Goal: Task Accomplishment & Management: Manage account settings

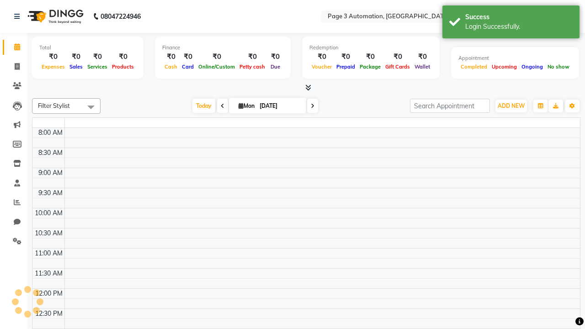
select select "en"
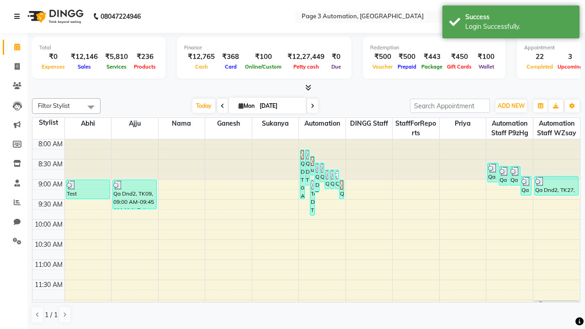
click at [19, 16] on icon at bounding box center [16, 16] width 5 height 6
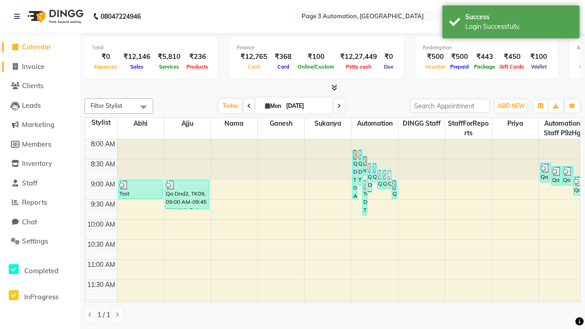
click at [40, 66] on span "Invoice" at bounding box center [33, 66] width 22 height 9
select select "2774"
select select "service"
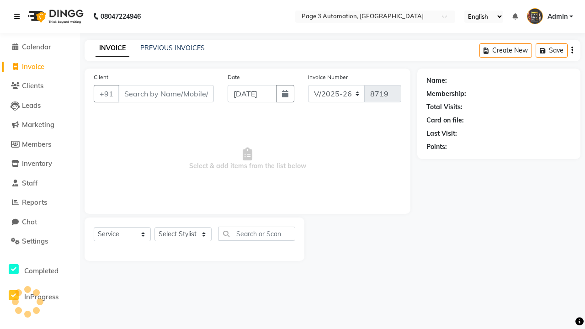
click at [19, 16] on icon at bounding box center [16, 16] width 5 height 6
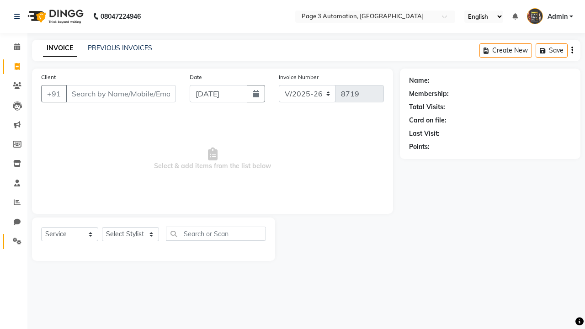
click at [14, 241] on icon at bounding box center [17, 241] width 9 height 7
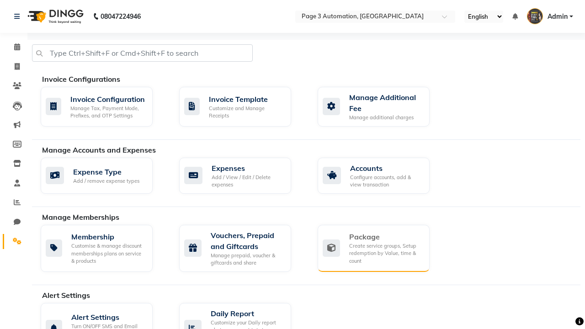
click at [385, 237] on div "Package" at bounding box center [385, 236] width 73 height 11
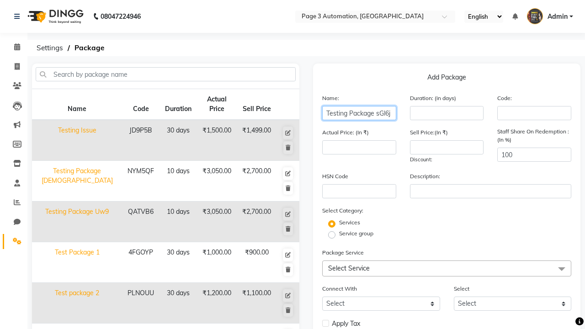
type input "Testing Package sGl6j"
type input "10"
type input "3050"
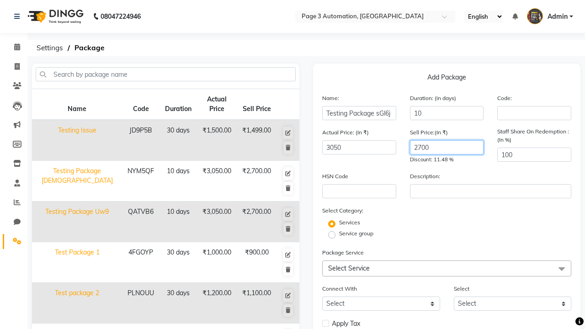
type input "2700"
click at [356, 233] on label "Service group" at bounding box center [356, 233] width 34 height 8
click at [338, 233] on input "Service group" at bounding box center [335, 234] width 6 height 6
radio input "true"
radio input "false"
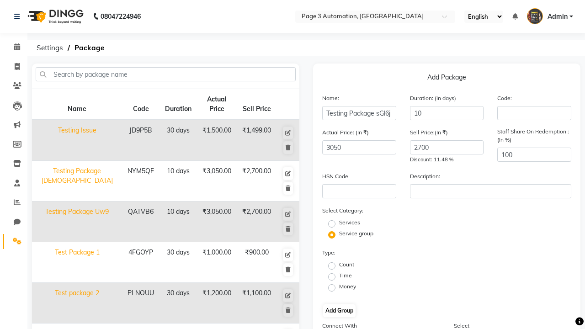
click at [346, 264] on label "Count" at bounding box center [346, 264] width 15 height 8
click at [338, 264] on input "Count" at bounding box center [335, 265] width 6 height 6
radio input "true"
click at [339, 311] on button "Add Group" at bounding box center [339, 310] width 32 height 13
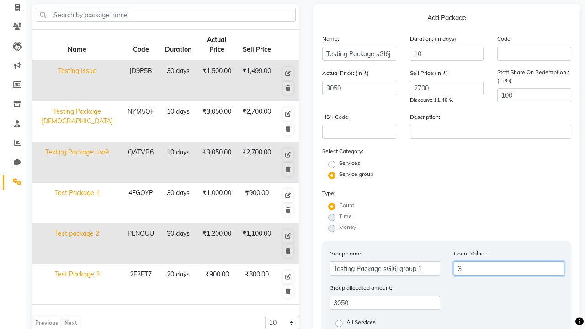
type input "3"
click at [361, 323] on label "All Services" at bounding box center [360, 323] width 29 height 11
click at [345, 323] on input "All Services" at bounding box center [342, 323] width 6 height 6
radio input "true"
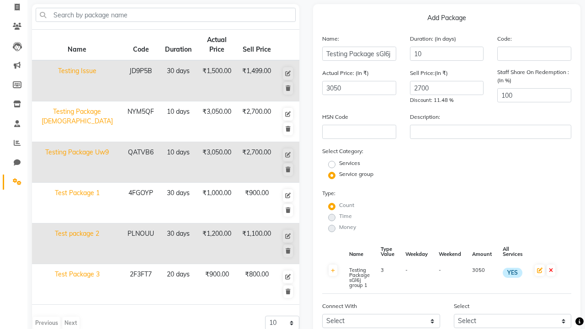
scroll to position [142, 0]
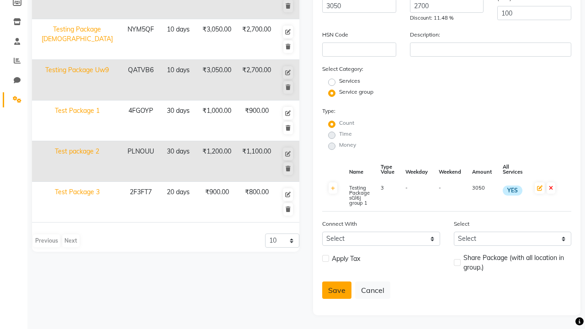
click at [337, 290] on button "Save" at bounding box center [336, 289] width 29 height 17
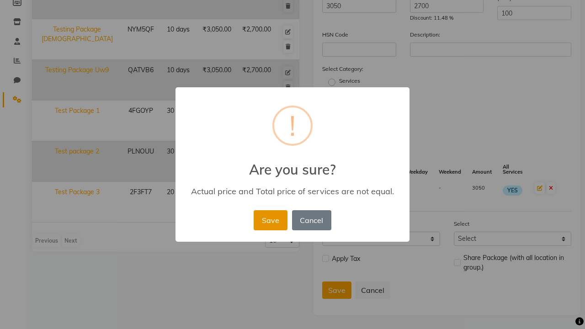
click at [270, 220] on button "Save" at bounding box center [270, 220] width 33 height 20
radio input "true"
radio input "false"
select select
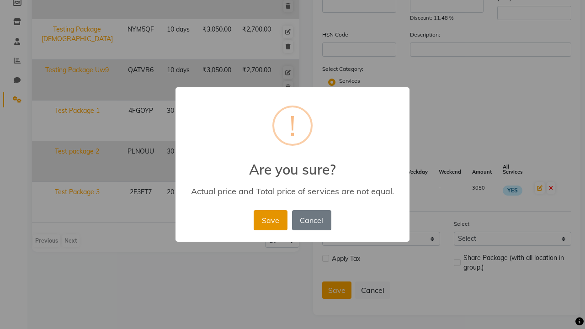
checkbox input "false"
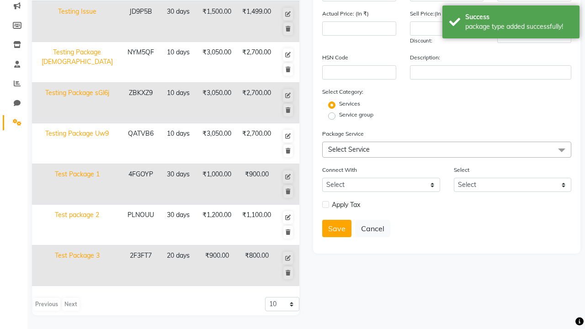
scroll to position [78, 0]
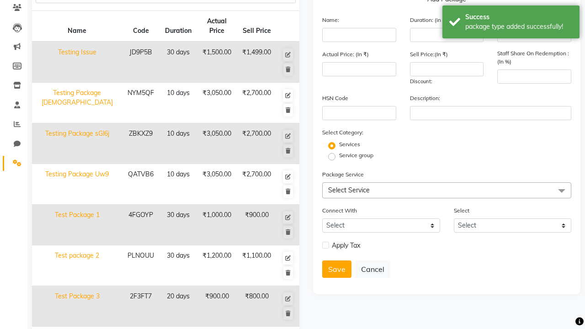
click at [511, 23] on div "package type added successfully!" at bounding box center [518, 27] width 107 height 10
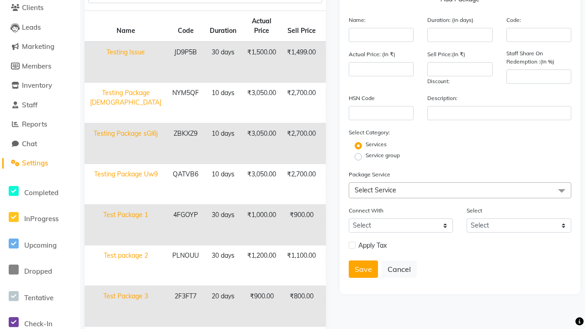
scroll to position [0, 0]
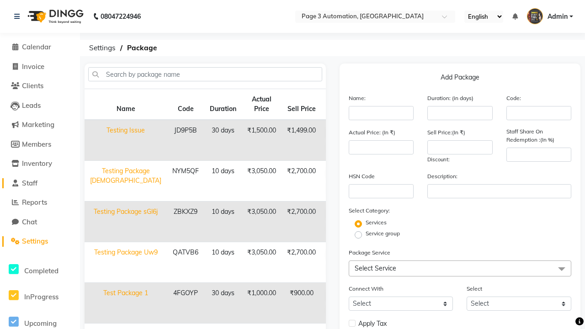
click at [40, 183] on link "Staff" at bounding box center [39, 183] width 75 height 11
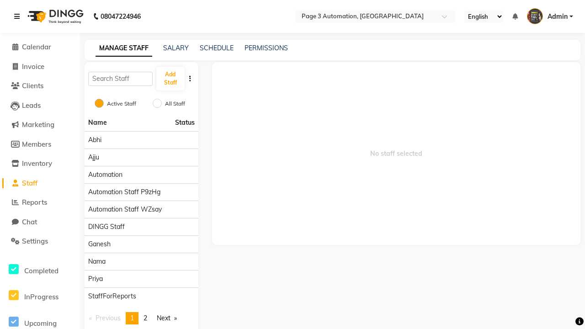
click at [19, 16] on icon at bounding box center [16, 16] width 5 height 6
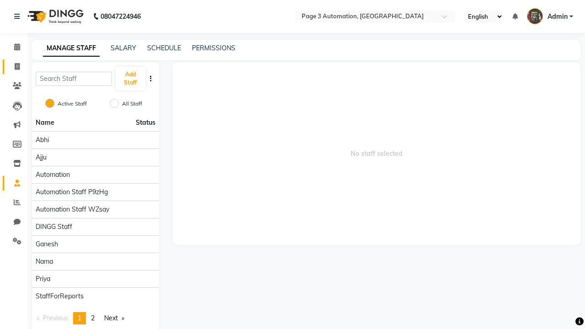
click at [14, 66] on span at bounding box center [17, 67] width 16 height 11
select select "service"
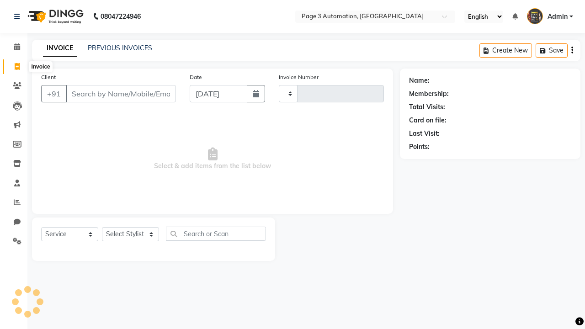
type input "8719"
select select "2774"
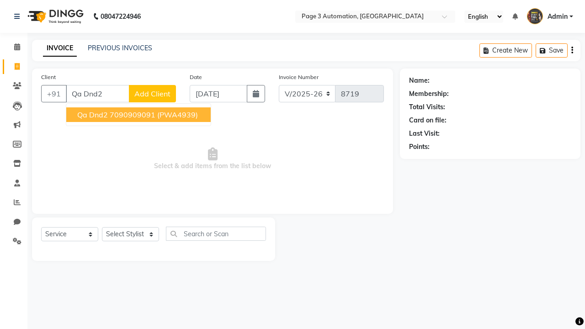
click at [139, 115] on ngb-highlight "7090909091" at bounding box center [133, 114] width 46 height 9
type input "7090909091"
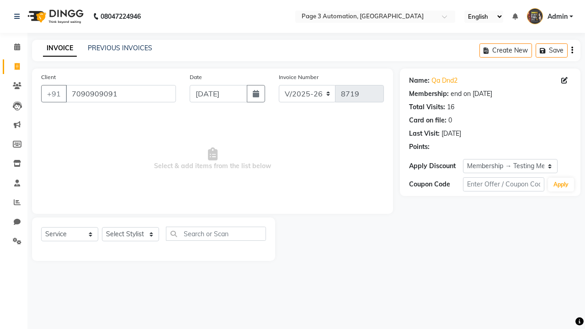
select select "0:"
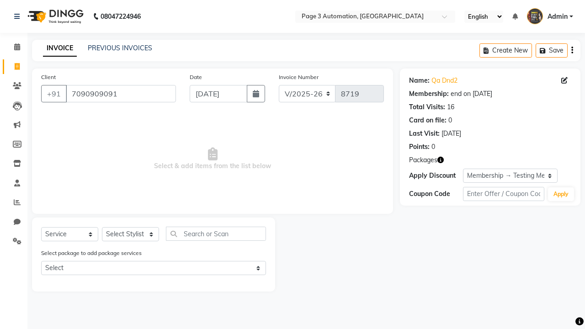
select select "package"
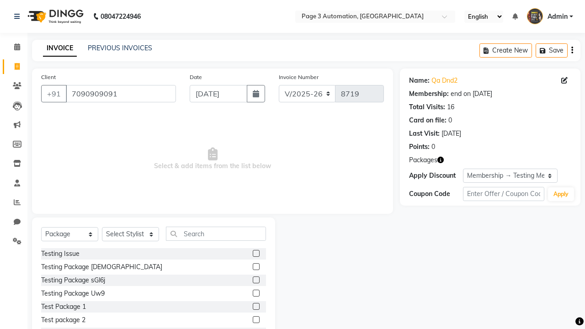
select select "90255"
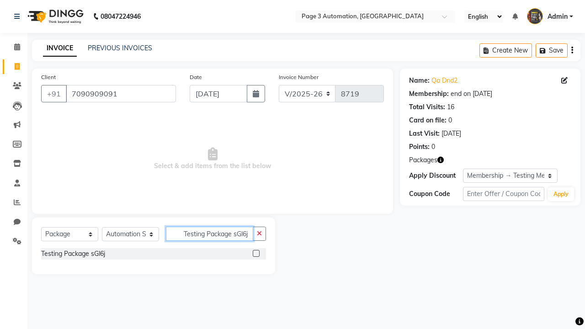
type input "Testing Package sGl6j"
click at [256, 253] on label at bounding box center [256, 253] width 7 height 7
click at [256, 253] on input "checkbox" at bounding box center [256, 254] width 6 height 6
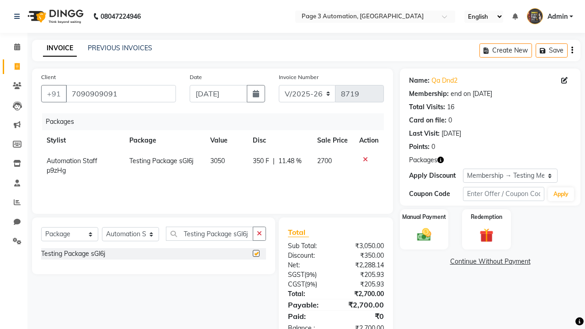
checkbox input "false"
click at [424, 217] on label "Manual Payment" at bounding box center [424, 216] width 46 height 9
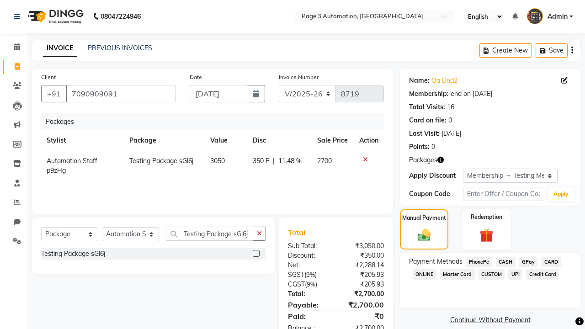
click at [505, 262] on span "CASH" at bounding box center [506, 262] width 20 height 11
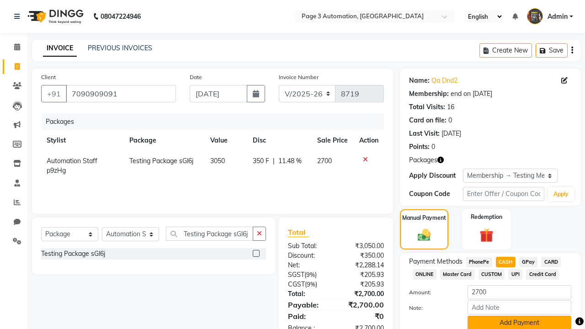
click at [519, 322] on button "Add Payment" at bounding box center [519, 323] width 104 height 14
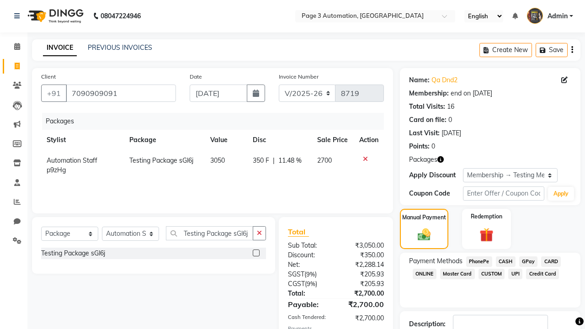
checkbox input "false"
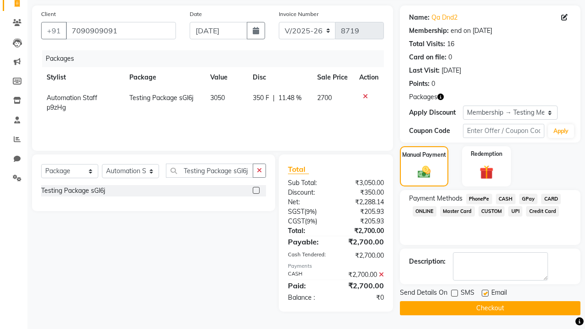
click at [485, 293] on label at bounding box center [484, 293] width 7 height 7
click at [485, 293] on input "checkbox" at bounding box center [484, 294] width 6 height 6
checkbox input "false"
click at [490, 308] on button "Checkout" at bounding box center [490, 308] width 180 height 14
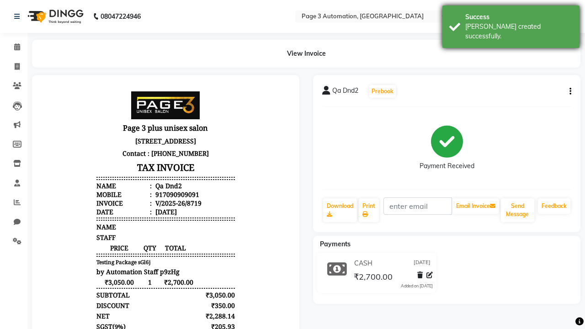
click at [511, 23] on div "[PERSON_NAME] created successfully." at bounding box center [518, 31] width 107 height 19
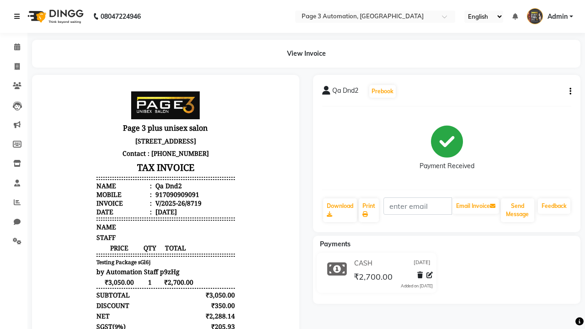
click at [19, 16] on icon at bounding box center [16, 16] width 5 height 6
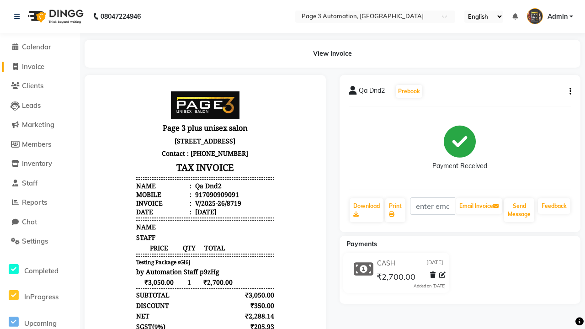
click at [40, 66] on span "Invoice" at bounding box center [33, 66] width 22 height 9
select select "service"
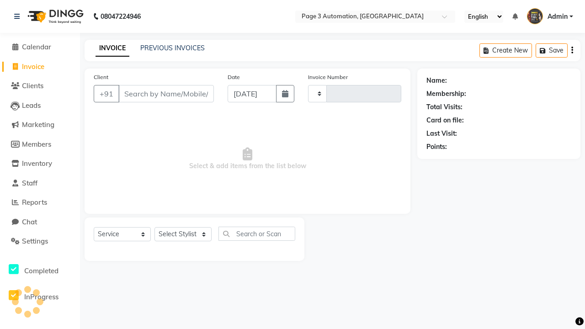
type input "8720"
select select "2774"
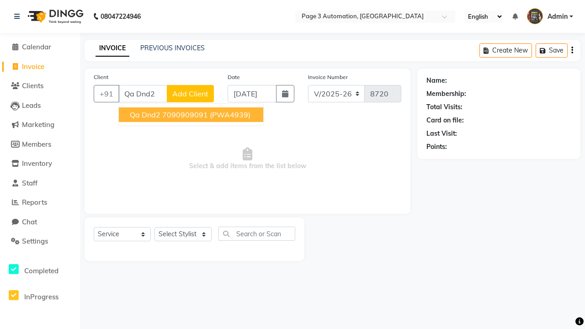
click at [192, 115] on ngb-highlight "7090909091" at bounding box center [185, 114] width 46 height 9
type input "7090909091"
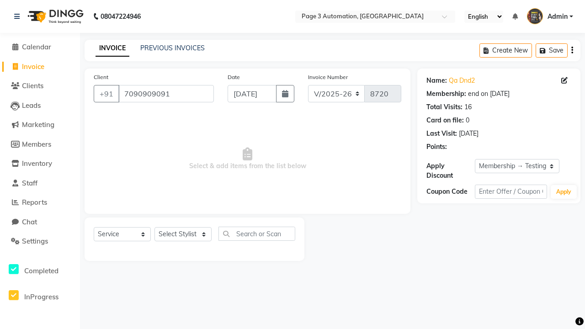
select select "0:"
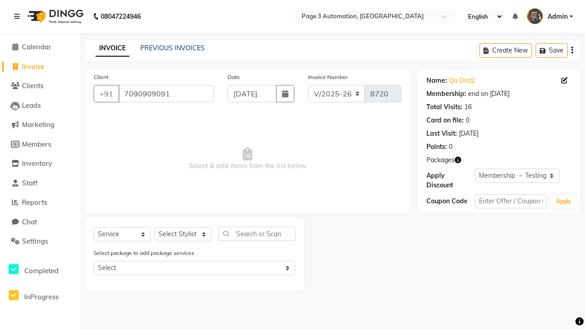
select select "90255"
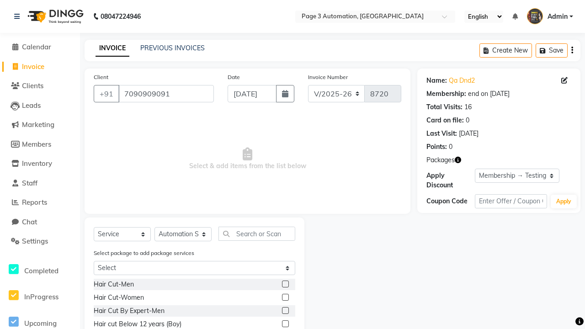
click at [285, 324] on label at bounding box center [285, 323] width 7 height 7
click at [285, 324] on input "checkbox" at bounding box center [285, 324] width 6 height 6
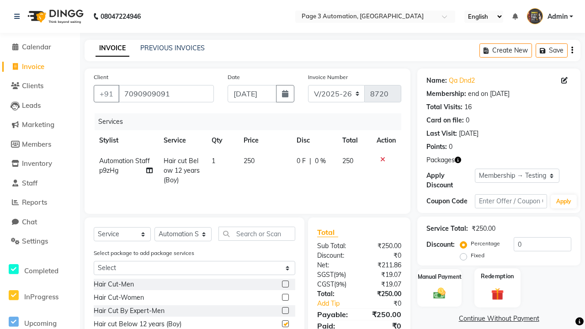
click at [497, 276] on label "Redemption" at bounding box center [497, 276] width 33 height 9
checkbox input "false"
click at [446, 328] on span "Package 3" at bounding box center [446, 332] width 32 height 11
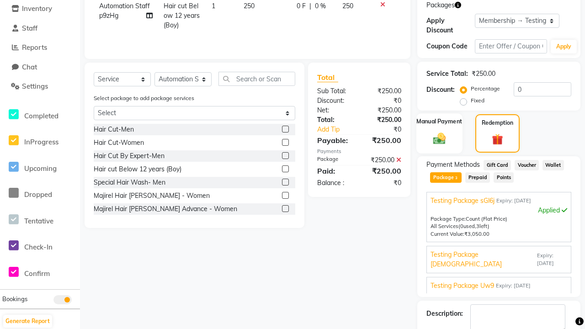
click at [439, 122] on label "Manual Payment" at bounding box center [440, 121] width 46 height 9
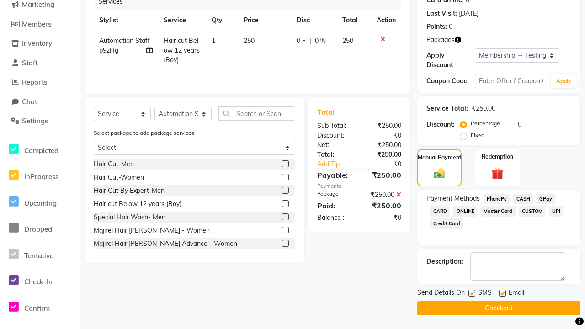
click at [523, 199] on span "CASH" at bounding box center [523, 199] width 20 height 11
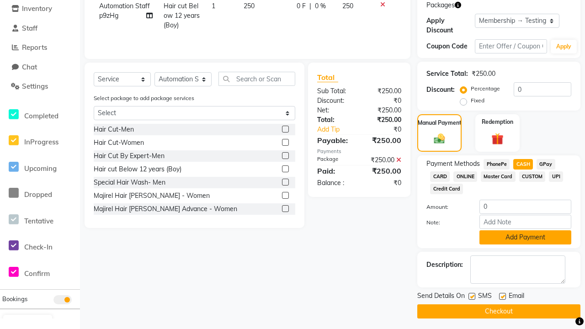
click at [525, 237] on button "Add Payment" at bounding box center [525, 237] width 92 height 14
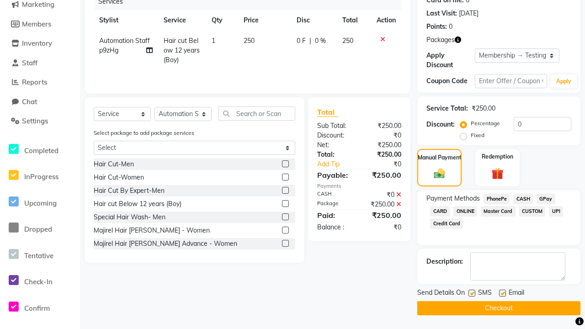
click at [471, 293] on label at bounding box center [471, 293] width 7 height 7
click at [471, 293] on input "checkbox" at bounding box center [471, 294] width 6 height 6
checkbox input "false"
click at [502, 293] on label at bounding box center [502, 293] width 7 height 7
click at [502, 293] on input "checkbox" at bounding box center [502, 294] width 6 height 6
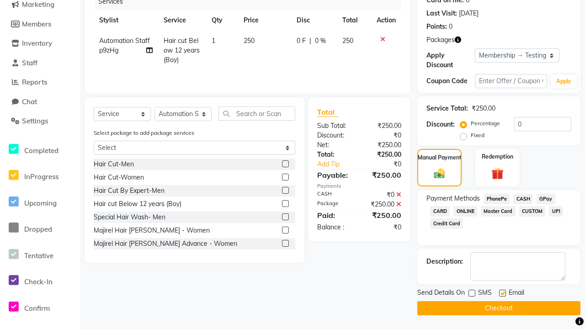
checkbox input "false"
click at [498, 308] on button "Checkout" at bounding box center [498, 308] width 163 height 14
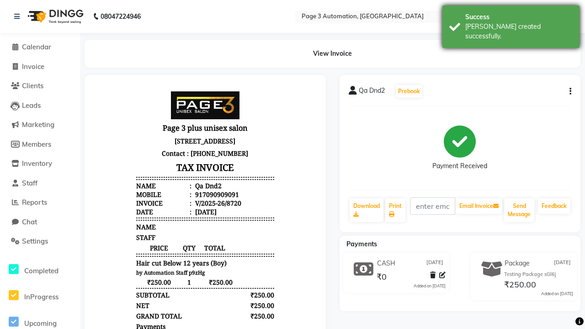
click at [511, 23] on div "[PERSON_NAME] created successfully." at bounding box center [518, 31] width 107 height 19
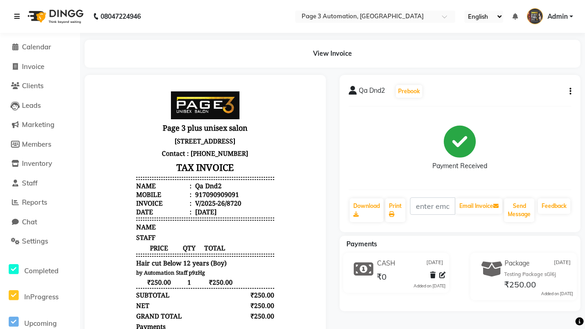
click at [19, 16] on icon at bounding box center [16, 16] width 5 height 6
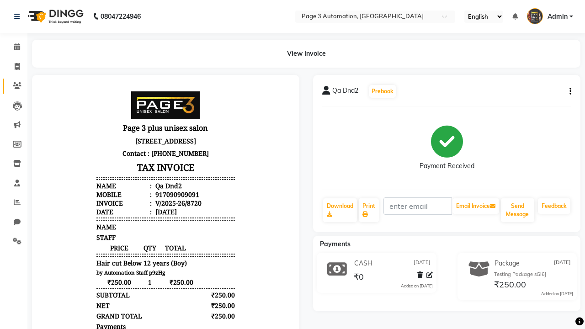
click at [14, 86] on icon at bounding box center [17, 85] width 9 height 7
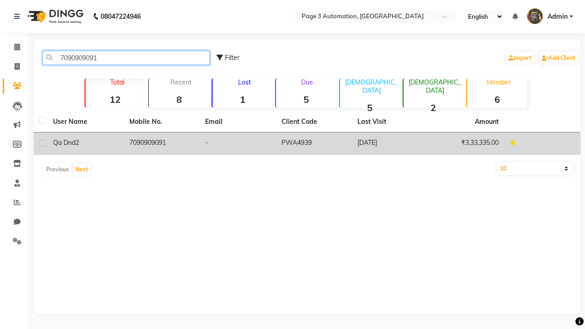
type input "7090909091"
click at [161, 143] on td "7090909091" at bounding box center [162, 143] width 76 height 22
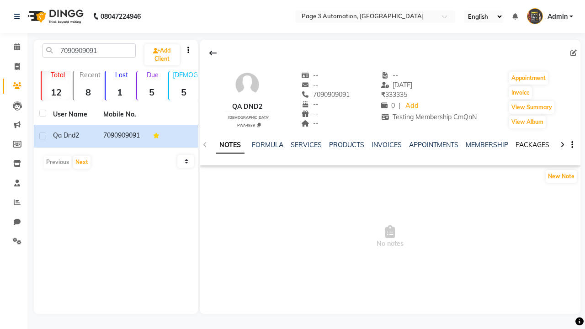
click at [532, 145] on link "PACKAGES" at bounding box center [532, 145] width 34 height 8
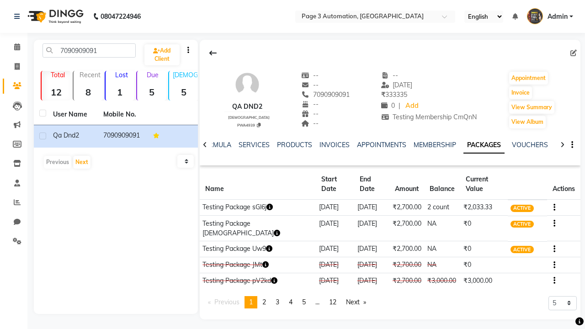
click at [551, 202] on button "button" at bounding box center [552, 207] width 5 height 10
click at [509, 203] on div "Edit" at bounding box center [509, 203] width 60 height 11
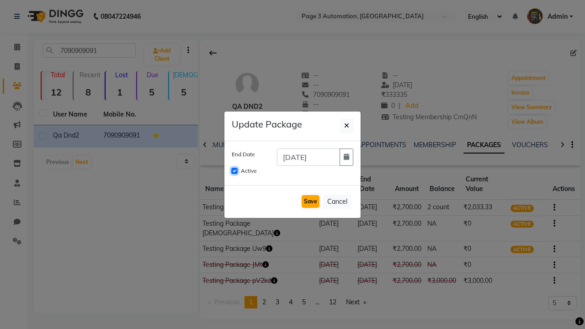
click at [234, 171] on input "Active" at bounding box center [234, 171] width 6 height 6
checkbox input "false"
click at [310, 201] on button "Save" at bounding box center [310, 201] width 18 height 13
checkbox input "false"
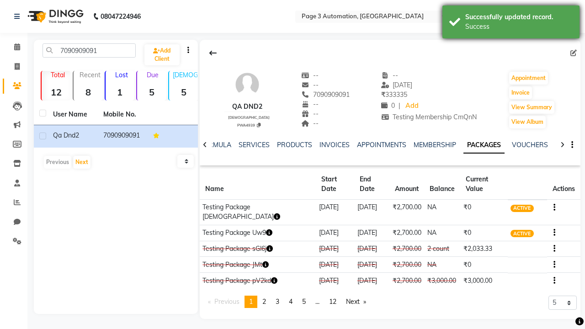
click at [511, 23] on div "Success" at bounding box center [518, 27] width 107 height 10
click at [19, 16] on icon at bounding box center [16, 16] width 5 height 6
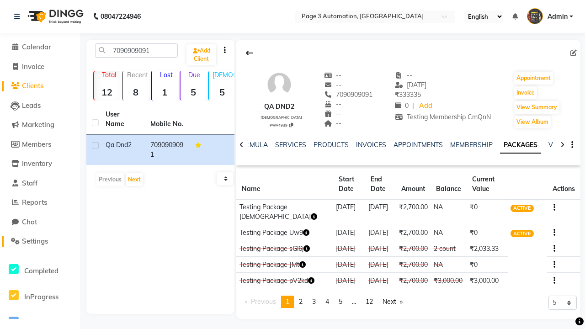
click at [40, 241] on span "Settings" at bounding box center [35, 241] width 26 height 9
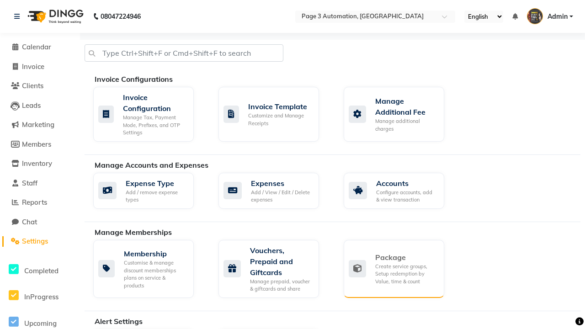
click at [406, 257] on div "Package" at bounding box center [406, 257] width 62 height 11
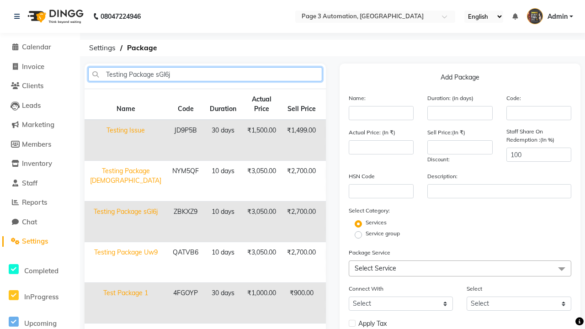
type input "Testing Package sGl6j"
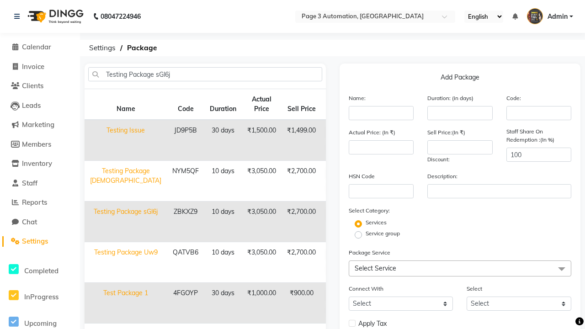
click at [330, 229] on icon at bounding box center [332, 228] width 5 height 5
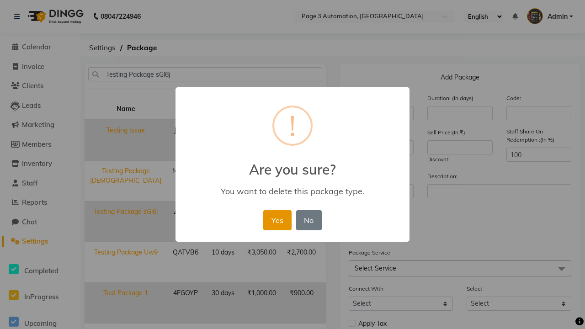
click at [276, 222] on button "Yes" at bounding box center [277, 220] width 28 height 20
select select
checkbox input "false"
